Goal: Task Accomplishment & Management: Use online tool/utility

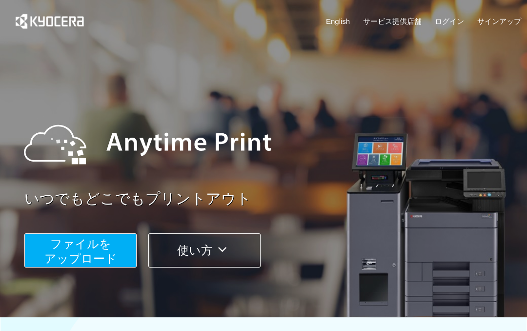
click at [99, 248] on span "ファイルを ​​アップロード" at bounding box center [80, 251] width 73 height 28
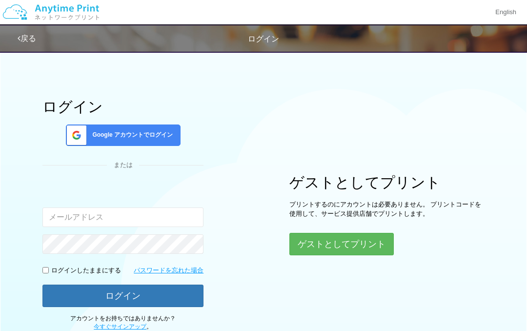
click at [311, 253] on button "ゲストとしてプリント" at bounding box center [342, 244] width 104 height 22
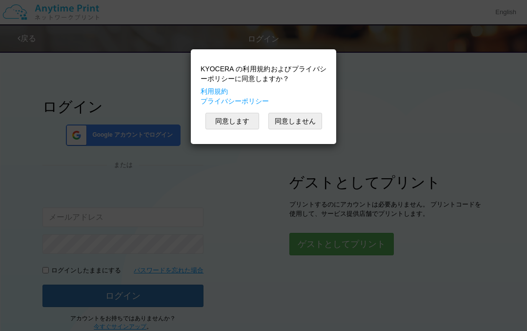
click at [237, 123] on button "同意します" at bounding box center [233, 121] width 54 height 17
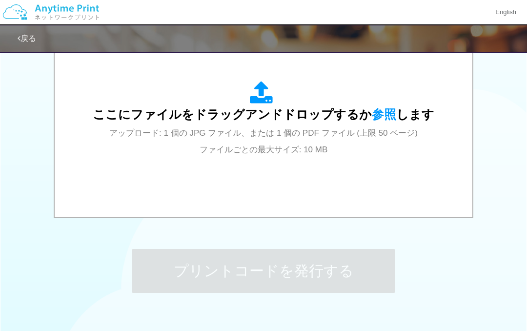
scroll to position [349, 0]
click at [334, 177] on div "ここにファイルをドラッグアンドドロップするか 参照 します アップロード: 1 個の JPG ファイル、または 1 個の PDF ファイル (上限 50 ペー…" at bounding box center [263, 120] width 398 height 176
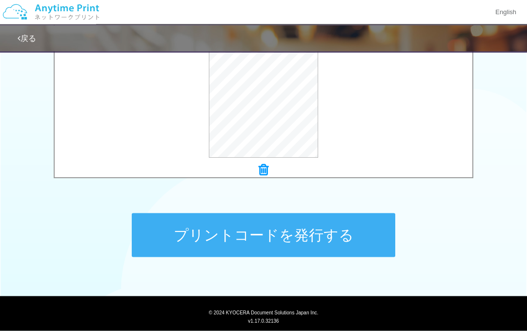
scroll to position [386, 0]
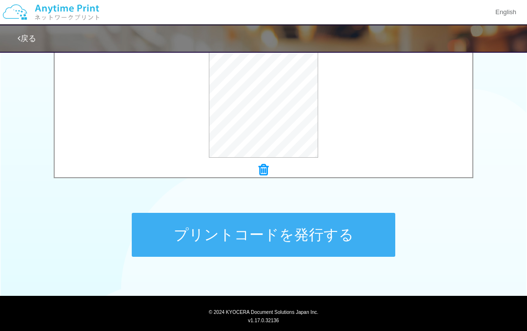
click at [352, 228] on button "プリントコードを発行する" at bounding box center [264, 235] width 264 height 44
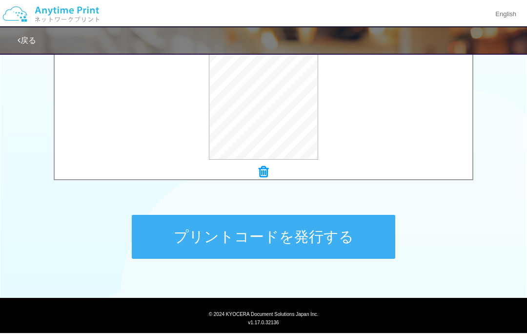
scroll to position [0, 0]
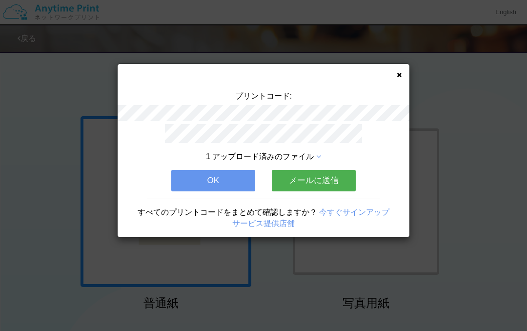
click at [242, 177] on button "OK" at bounding box center [213, 180] width 84 height 21
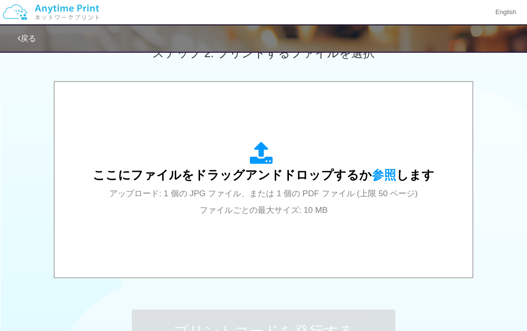
scroll to position [298, 0]
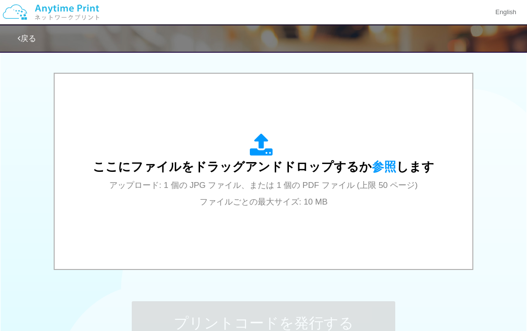
click at [302, 193] on div "ここにファイルをドラッグアンドドロップするか 参照 します アップロード: 1 個の JPG ファイル、または 1 個の PDF ファイル (上限 50 ペー…" at bounding box center [264, 171] width 342 height 76
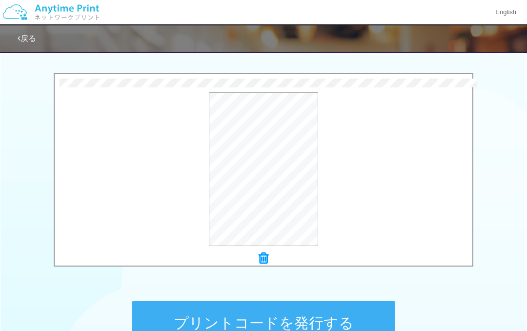
click at [246, 312] on button "プリントコードを発行する" at bounding box center [264, 323] width 264 height 44
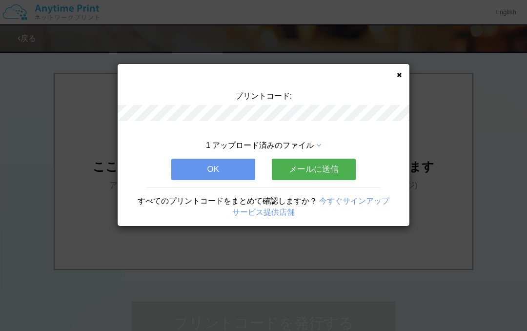
scroll to position [0, 0]
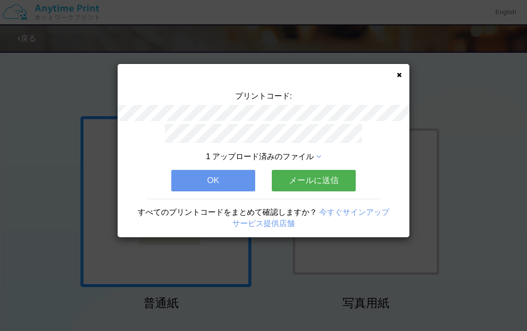
click at [228, 182] on button "OK" at bounding box center [213, 180] width 84 height 21
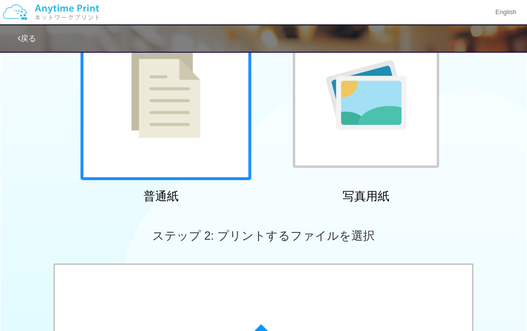
scroll to position [200, 0]
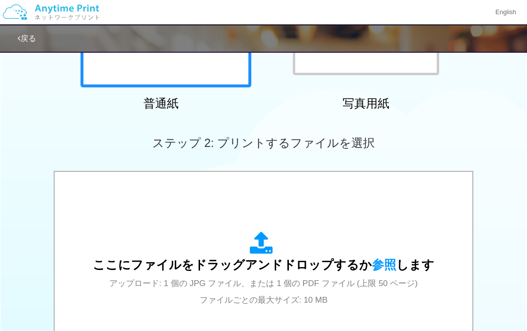
click at [275, 250] on icon at bounding box center [263, 243] width 27 height 24
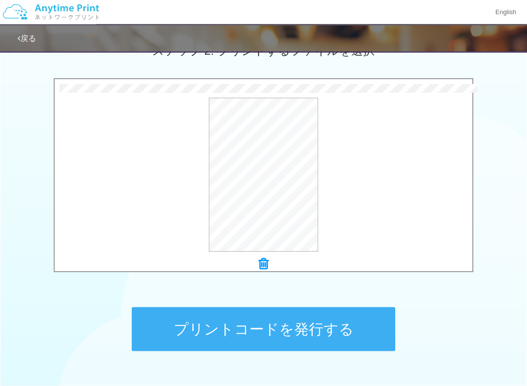
scroll to position [292, 0]
click at [327, 324] on button "プリントコードを発行する" at bounding box center [264, 329] width 264 height 44
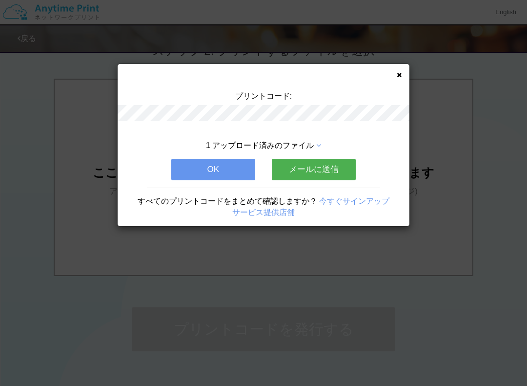
scroll to position [0, 0]
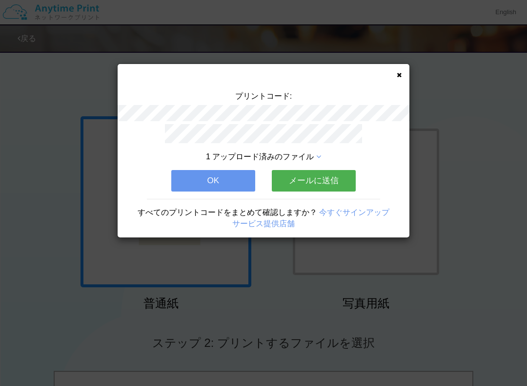
click at [238, 188] on button "OK" at bounding box center [213, 180] width 84 height 21
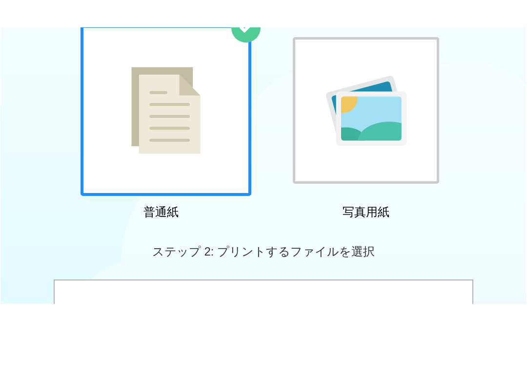
scroll to position [243, 0]
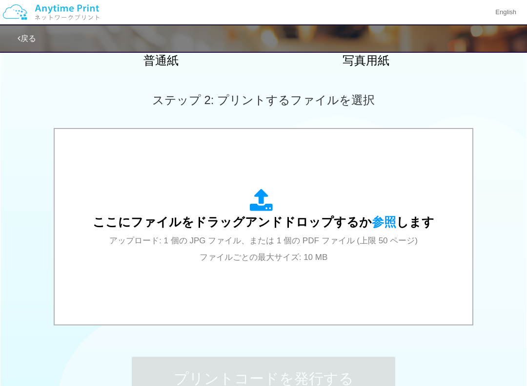
click at [276, 254] on span "アップロード: 1 個の JPG ファイル、または 1 個の PDF ファイル (上限 50 ページ) ファイルごとの最大サイズ: 10 MB" at bounding box center [263, 249] width 309 height 26
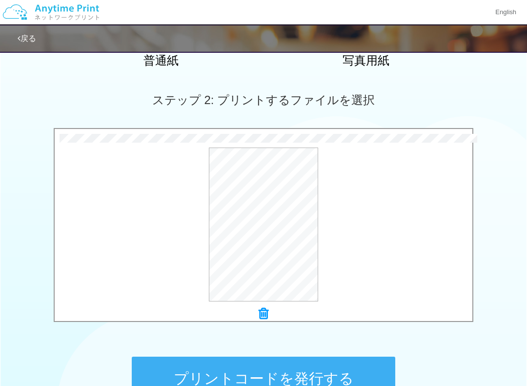
click at [301, 331] on button "プリントコードを発行する" at bounding box center [264, 378] width 264 height 44
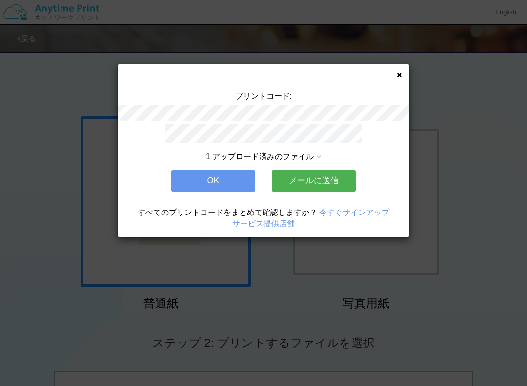
click at [229, 178] on button "OK" at bounding box center [213, 180] width 84 height 21
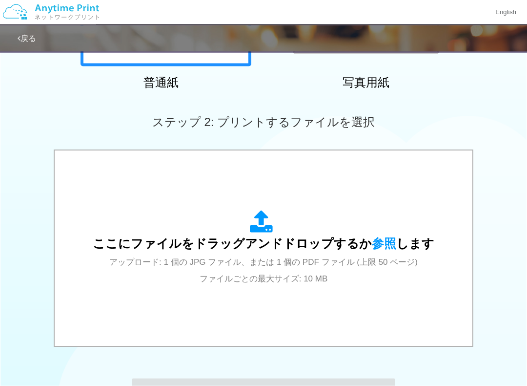
scroll to position [221, 0]
click at [301, 256] on div "ここにファイルをドラッグアンドドロップするか 参照 します アップロード: 1 個の JPG ファイル、または 1 個の PDF ファイル (上限 50 ペー…" at bounding box center [264, 248] width 342 height 76
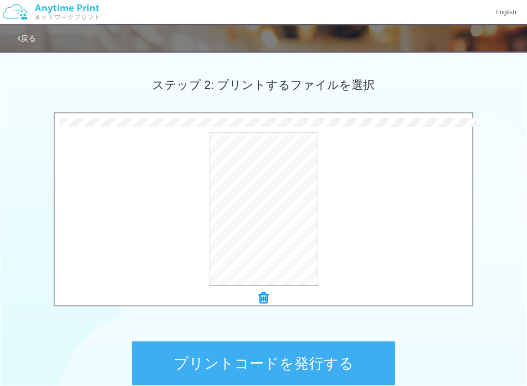
click at [372, 331] on button "プリントコードを発行する" at bounding box center [264, 363] width 264 height 44
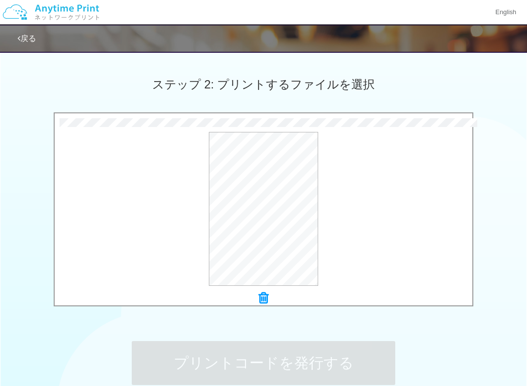
scroll to position [0, 0]
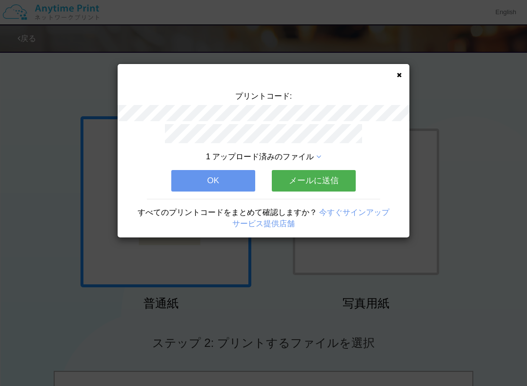
click at [240, 180] on button "OK" at bounding box center [213, 180] width 84 height 21
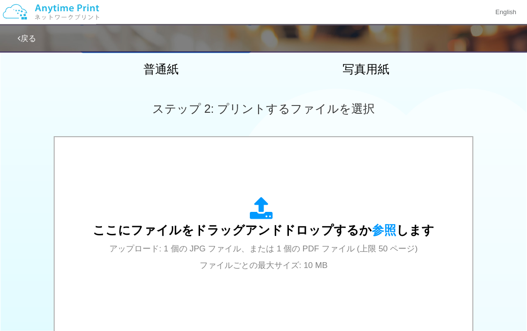
scroll to position [234, 0]
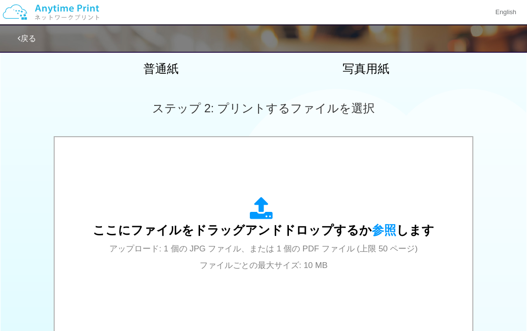
click at [280, 254] on div "ここにファイルをドラッグアンドドロップするか 参照 します アップロード: 1 個の JPG ファイル、または 1 個の PDF ファイル (上限 50 ペー…" at bounding box center [264, 235] width 342 height 76
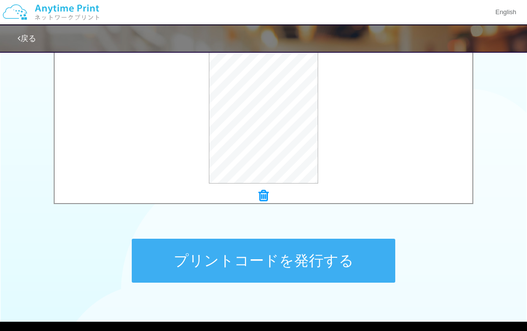
scroll to position [411, 0]
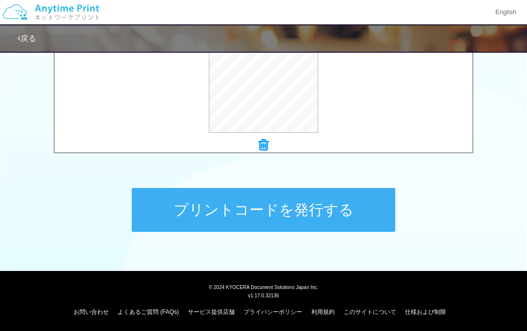
click at [359, 211] on button "プリントコードを発行する" at bounding box center [264, 210] width 264 height 44
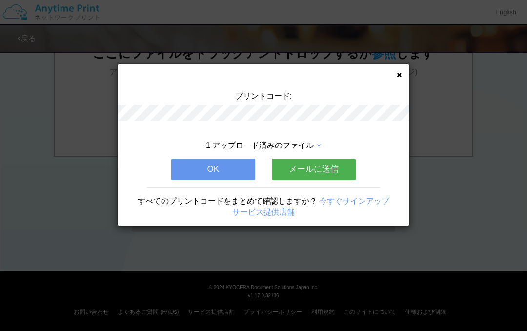
scroll to position [0, 0]
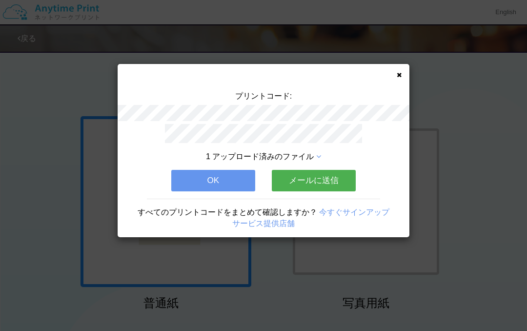
click at [231, 175] on button "OK" at bounding box center [213, 180] width 84 height 21
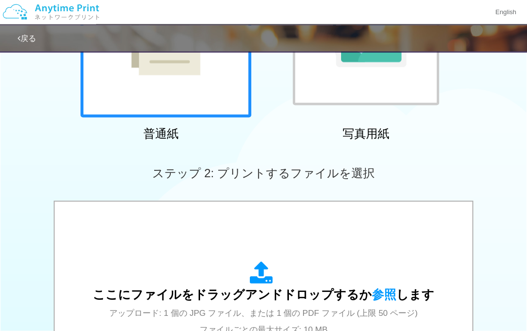
scroll to position [170, 0]
click at [274, 258] on div "ここにファイルをドラッグアンドドロップするか 参照 します アップロード: 1 個の JPG ファイル、または 1 個の PDF ファイル (上限 50 ペー…" at bounding box center [263, 299] width 398 height 176
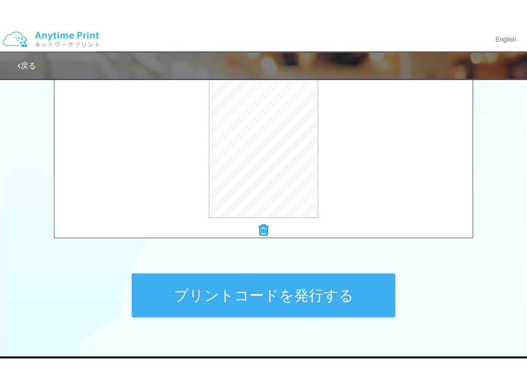
scroll to position [354, 0]
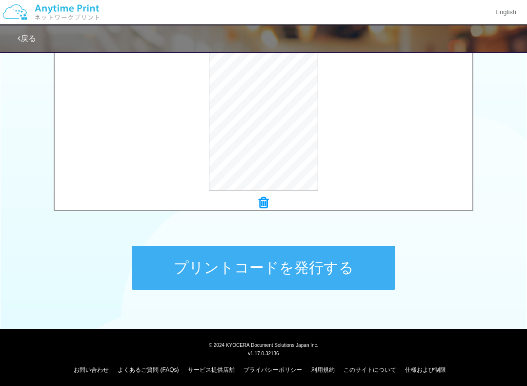
click at [309, 306] on div "プリントコードを発行する" at bounding box center [263, 267] width 293 height 103
click at [320, 280] on button "プリントコードを発行する" at bounding box center [264, 268] width 264 height 44
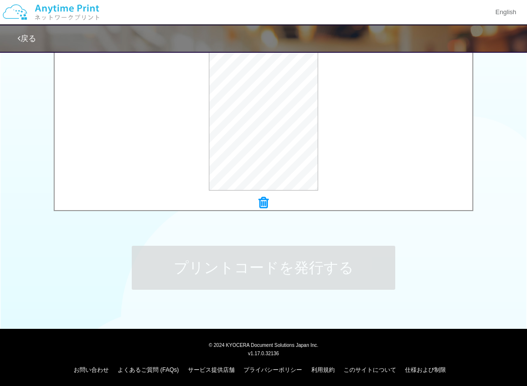
scroll to position [0, 0]
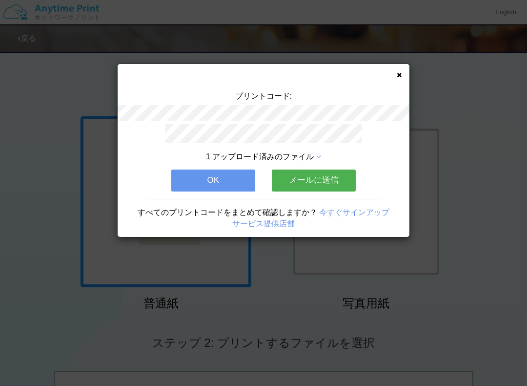
click at [409, 75] on div "プリントコード: 1 アップロード済みのファイル OK メールに送信 すべてのプリントコードをまとめて確認しますか？ 今すぐサインアップ サービス提供店舗" at bounding box center [264, 150] width 292 height 173
click at [399, 75] on icon at bounding box center [399, 75] width 5 height 6
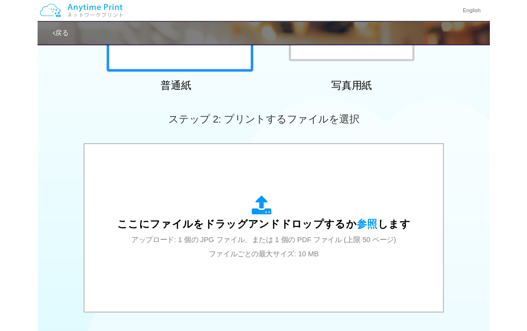
scroll to position [231, 0]
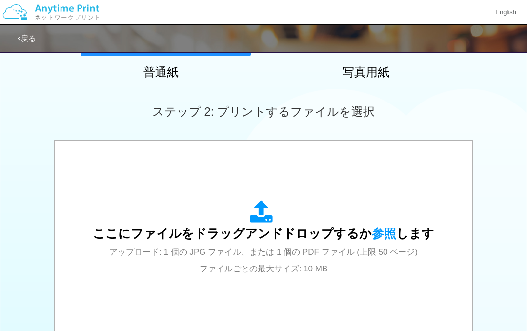
click at [313, 244] on div "ここにファイルをドラッグアンドドロップするか 参照 します アップロード: 1 個の JPG ファイル、または 1 個の PDF ファイル (上限 50 ペー…" at bounding box center [264, 238] width 342 height 76
click at [274, 227] on span "ここにファイルをドラッグアンドドロップするか 参照 します" at bounding box center [264, 234] width 342 height 14
click at [319, 247] on div "ここにファイルをドラッグアンドドロップするか 参照 します アップロード: 1 個の JPG ファイル、または 1 個の PDF ファイル (上限 50 ペー…" at bounding box center [264, 238] width 342 height 76
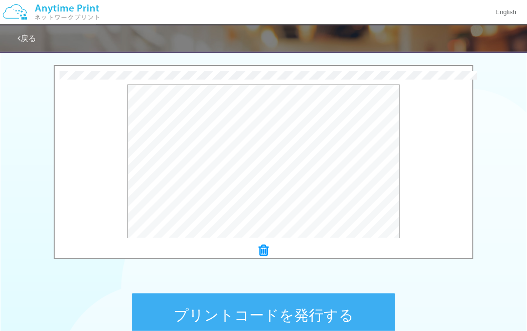
scroll to position [312, 0]
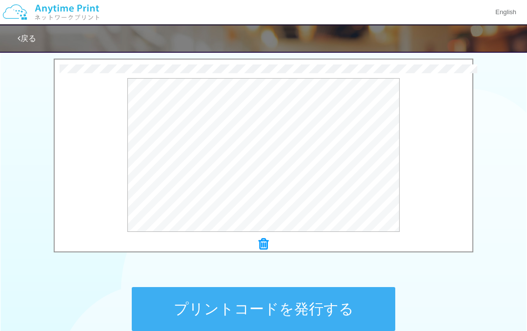
click at [0, 0] on button "プレビュー" at bounding box center [0, 0] width 0 height 0
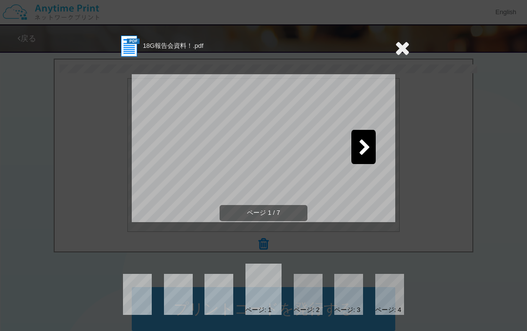
click at [363, 151] on icon at bounding box center [365, 148] width 12 height 17
click at [398, 54] on icon at bounding box center [402, 48] width 15 height 20
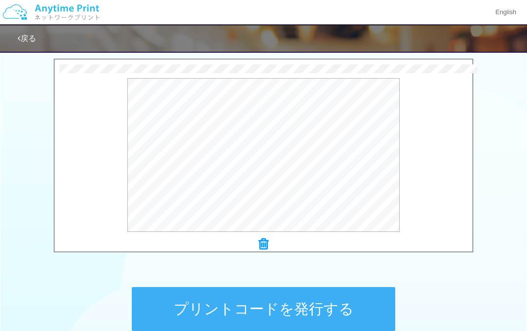
click at [281, 307] on button "プリントコードを発行する" at bounding box center [264, 309] width 264 height 44
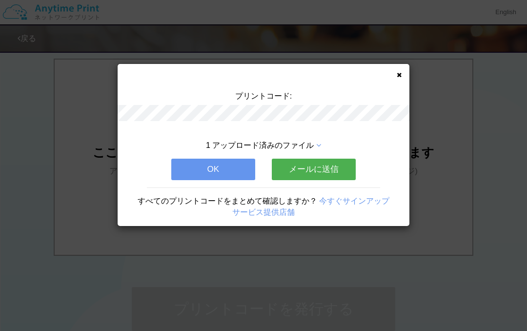
scroll to position [0, 0]
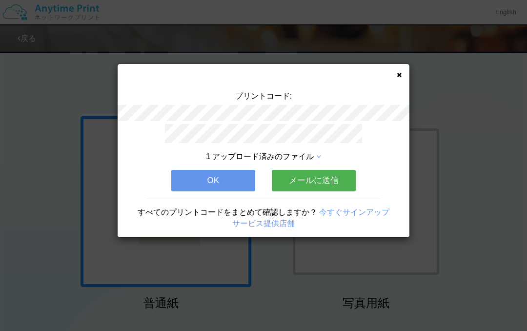
click at [227, 182] on button "OK" at bounding box center [213, 180] width 84 height 21
